Goal: Check status: Check status

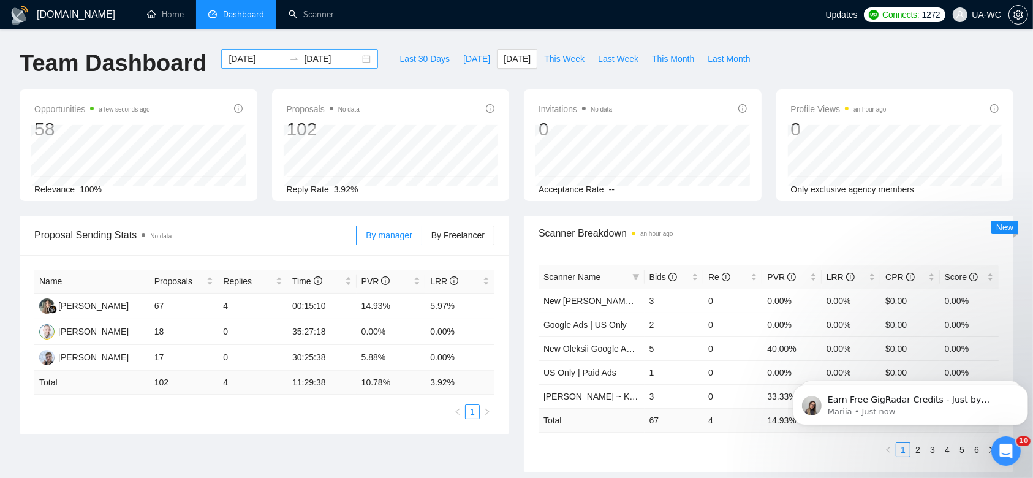
click at [358, 56] on div "[DATE] [DATE]" at bounding box center [299, 59] width 157 height 20
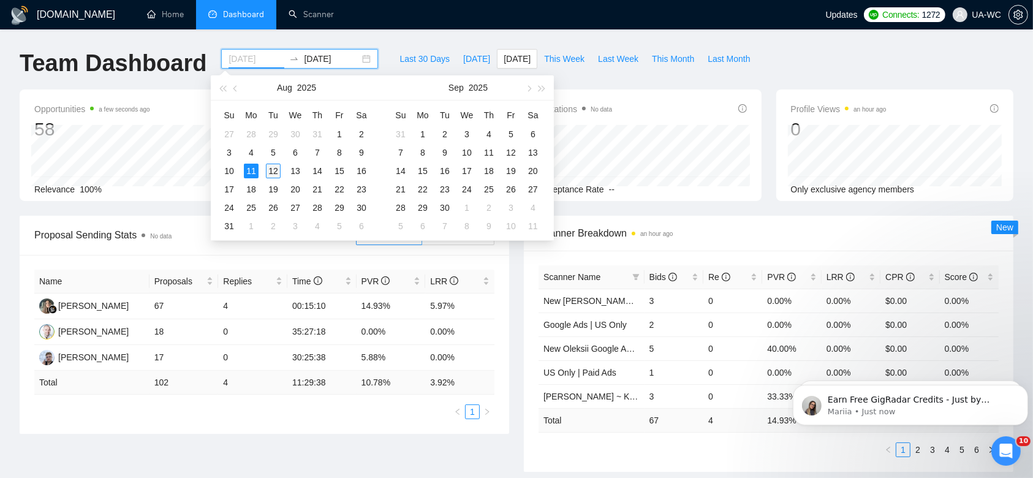
type input "[DATE]"
click at [273, 167] on div "12" at bounding box center [273, 171] width 15 height 15
type input "[DATE]"
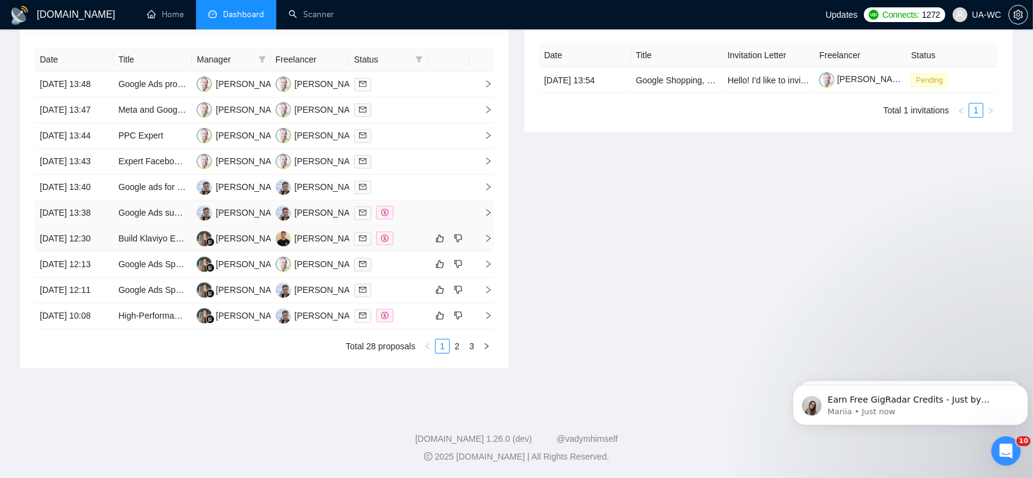
scroll to position [608, 0]
click at [461, 344] on link "2" at bounding box center [456, 345] width 13 height 13
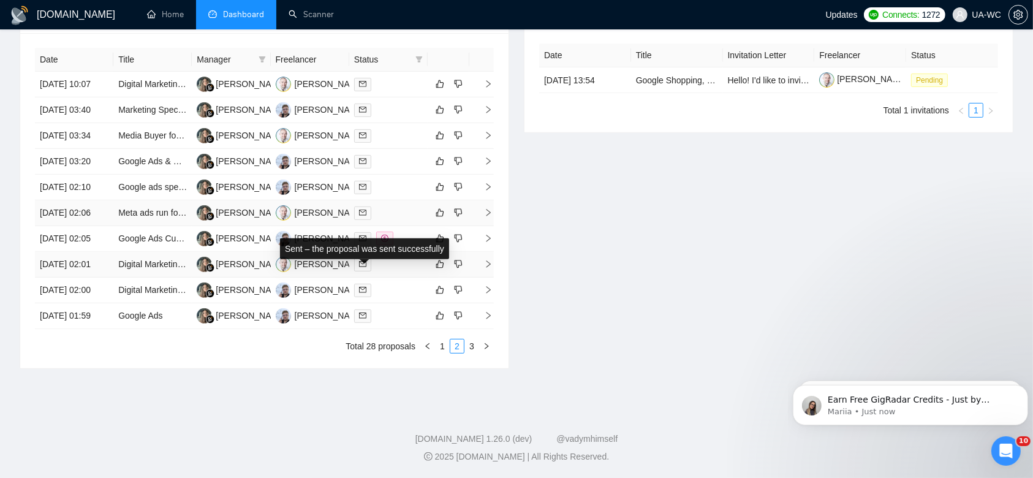
scroll to position [608, 0]
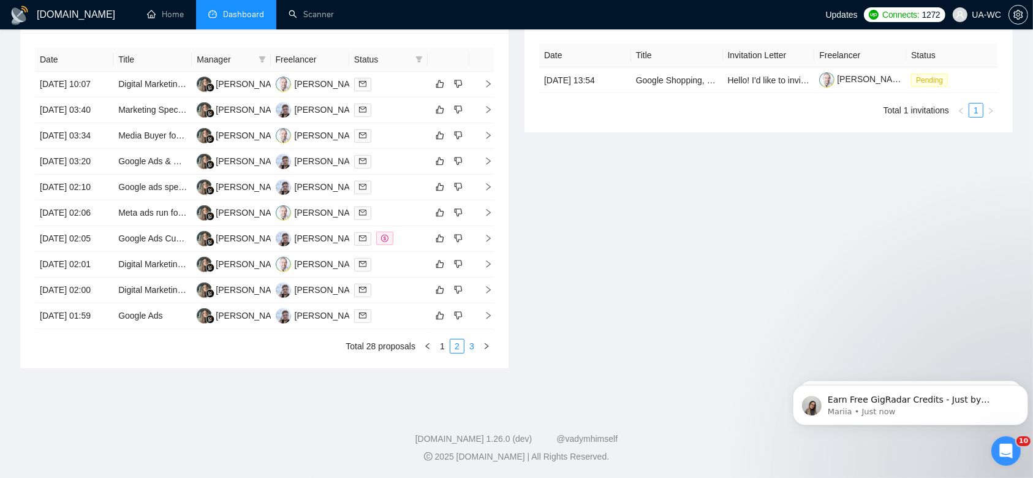
click at [470, 350] on link "3" at bounding box center [471, 345] width 13 height 13
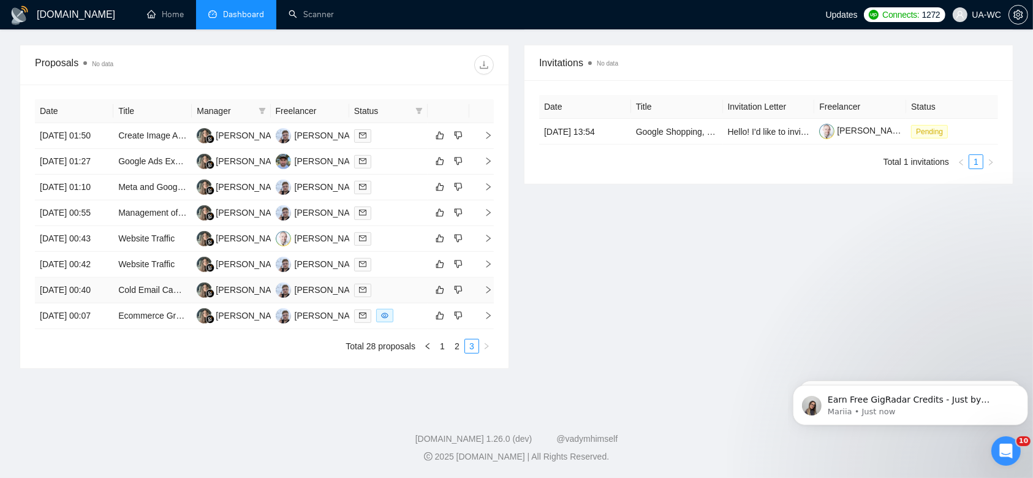
scroll to position [533, 0]
click at [436, 351] on link "1" at bounding box center [441, 345] width 13 height 13
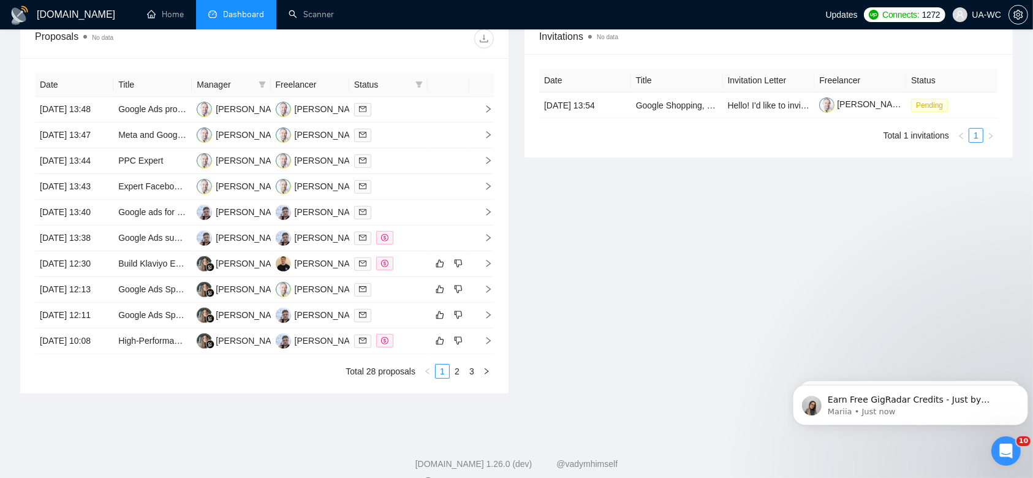
scroll to position [490, 0]
